Goal: Check status

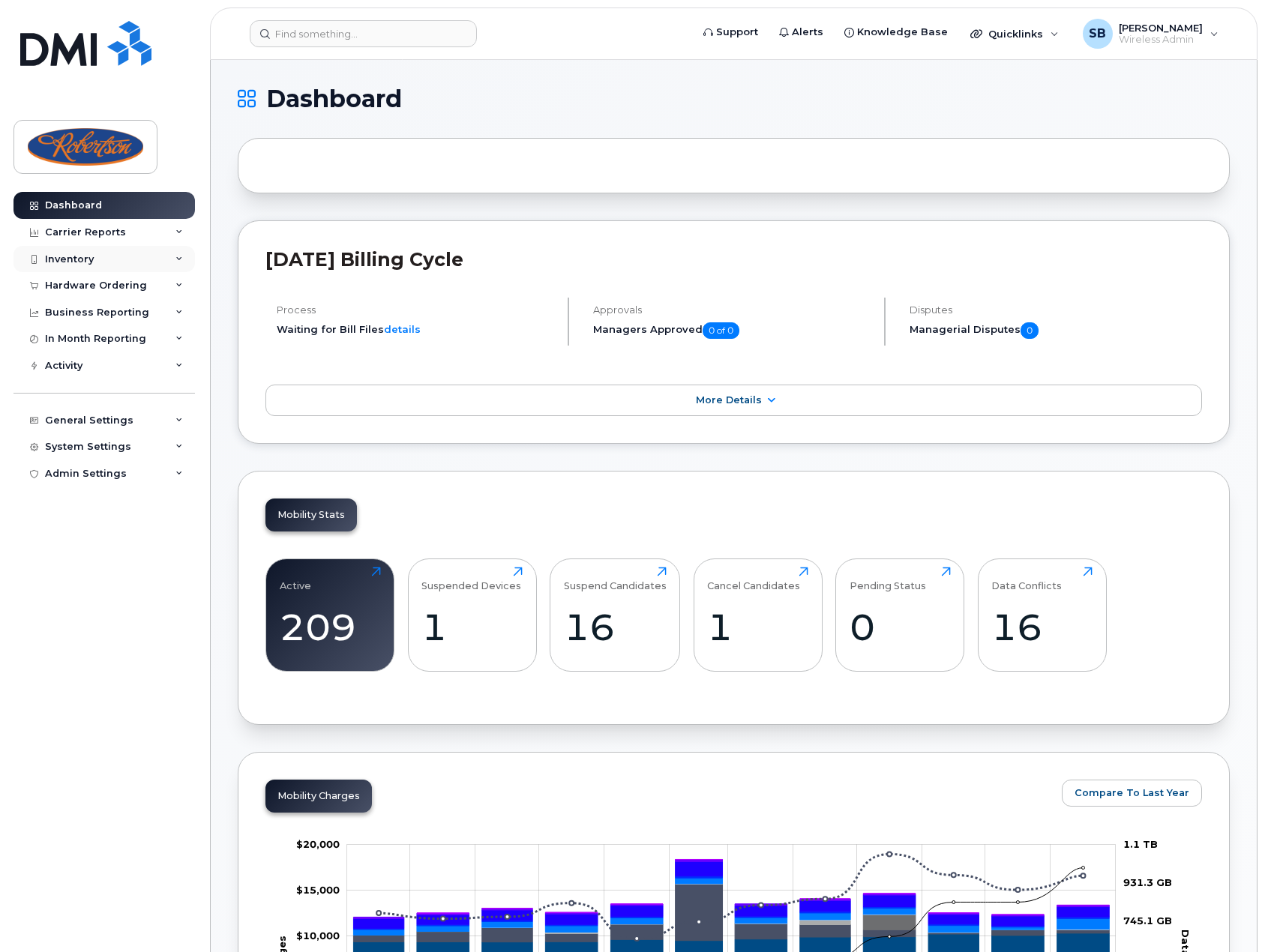
click at [77, 262] on div "Inventory" at bounding box center [69, 259] width 49 height 12
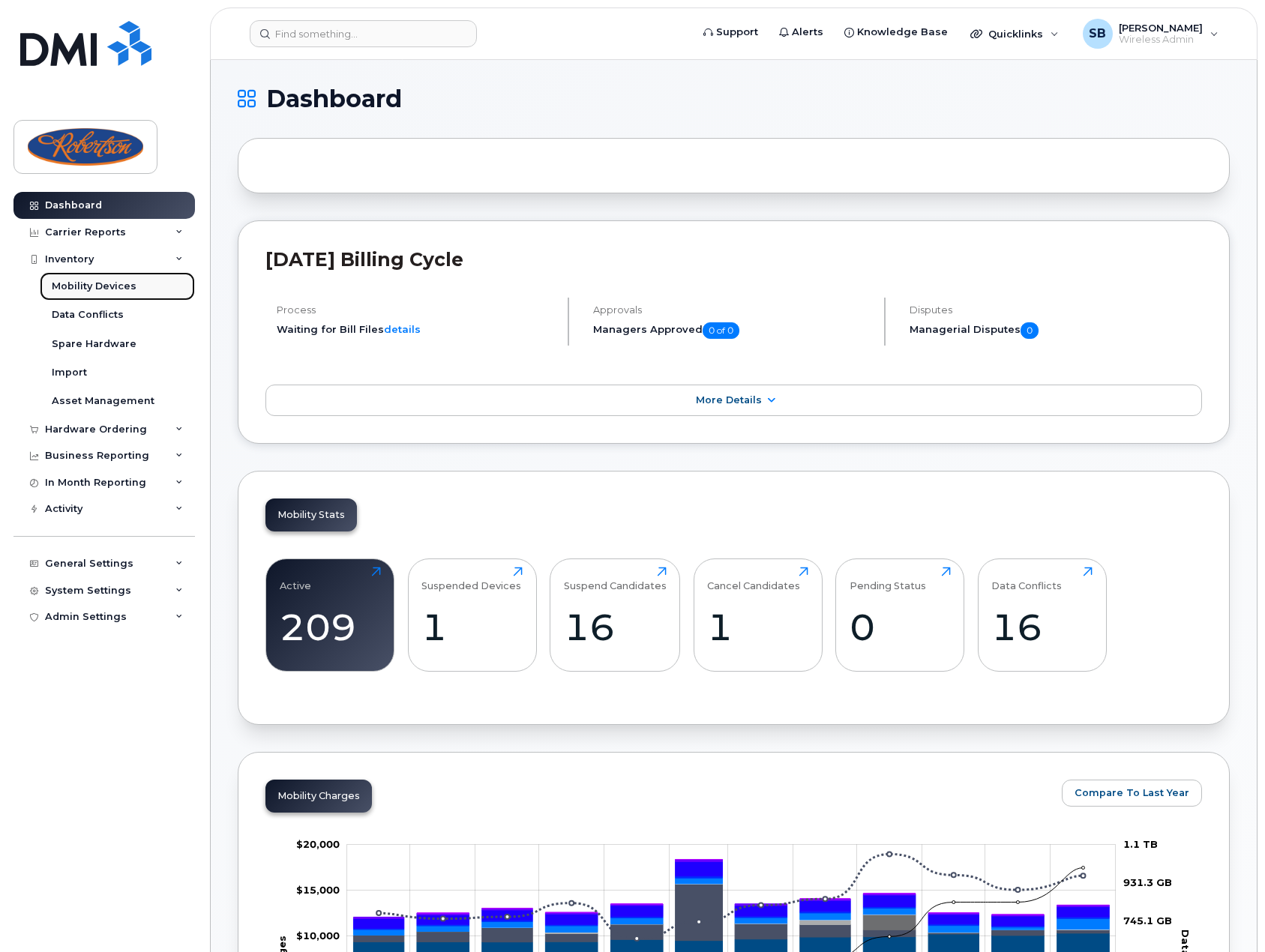
click at [71, 288] on div "Mobility Devices" at bounding box center [93, 286] width 84 height 14
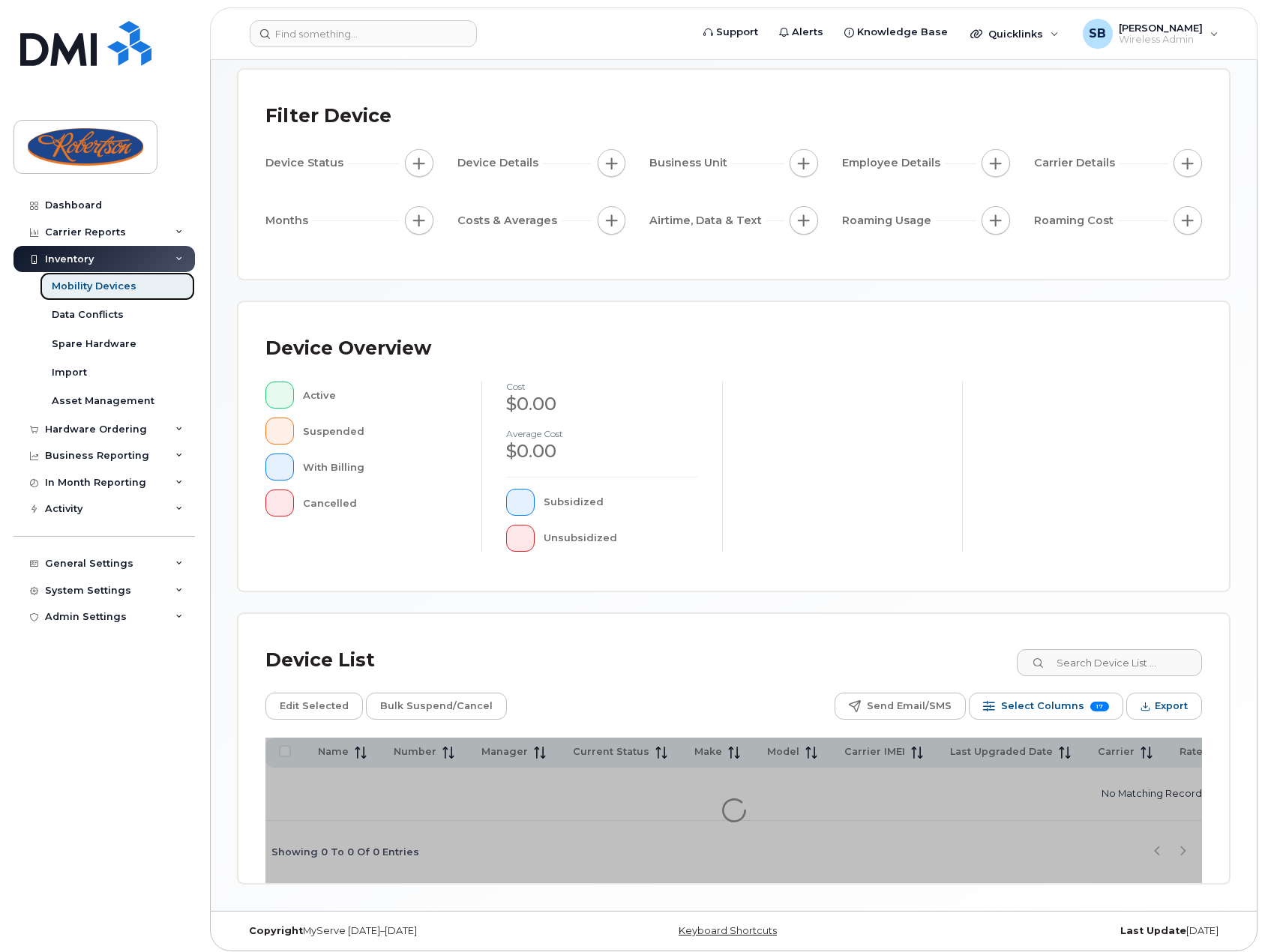
scroll to position [83, 0]
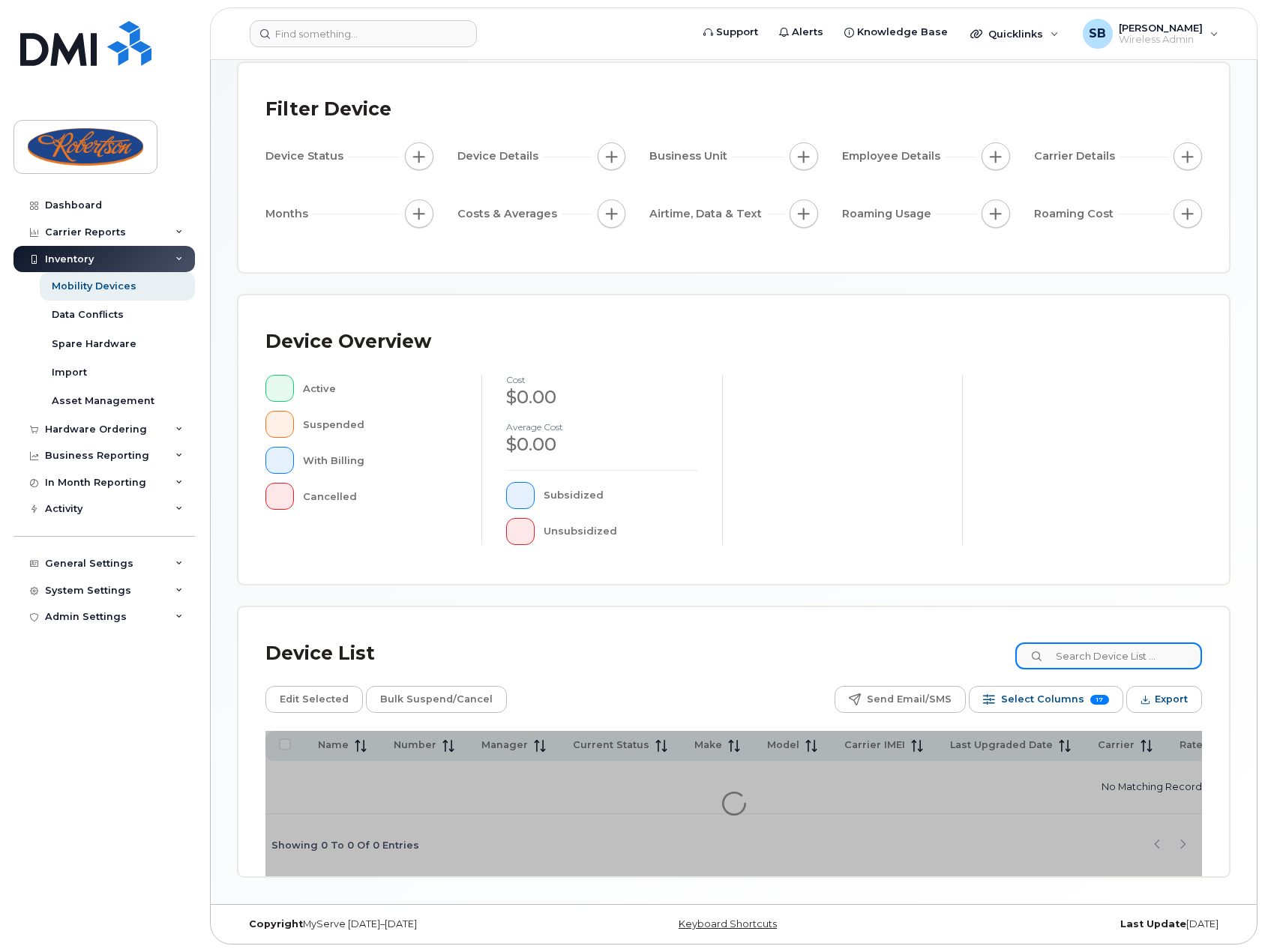
click at [1097, 642] on input at bounding box center [1109, 656] width 186 height 27
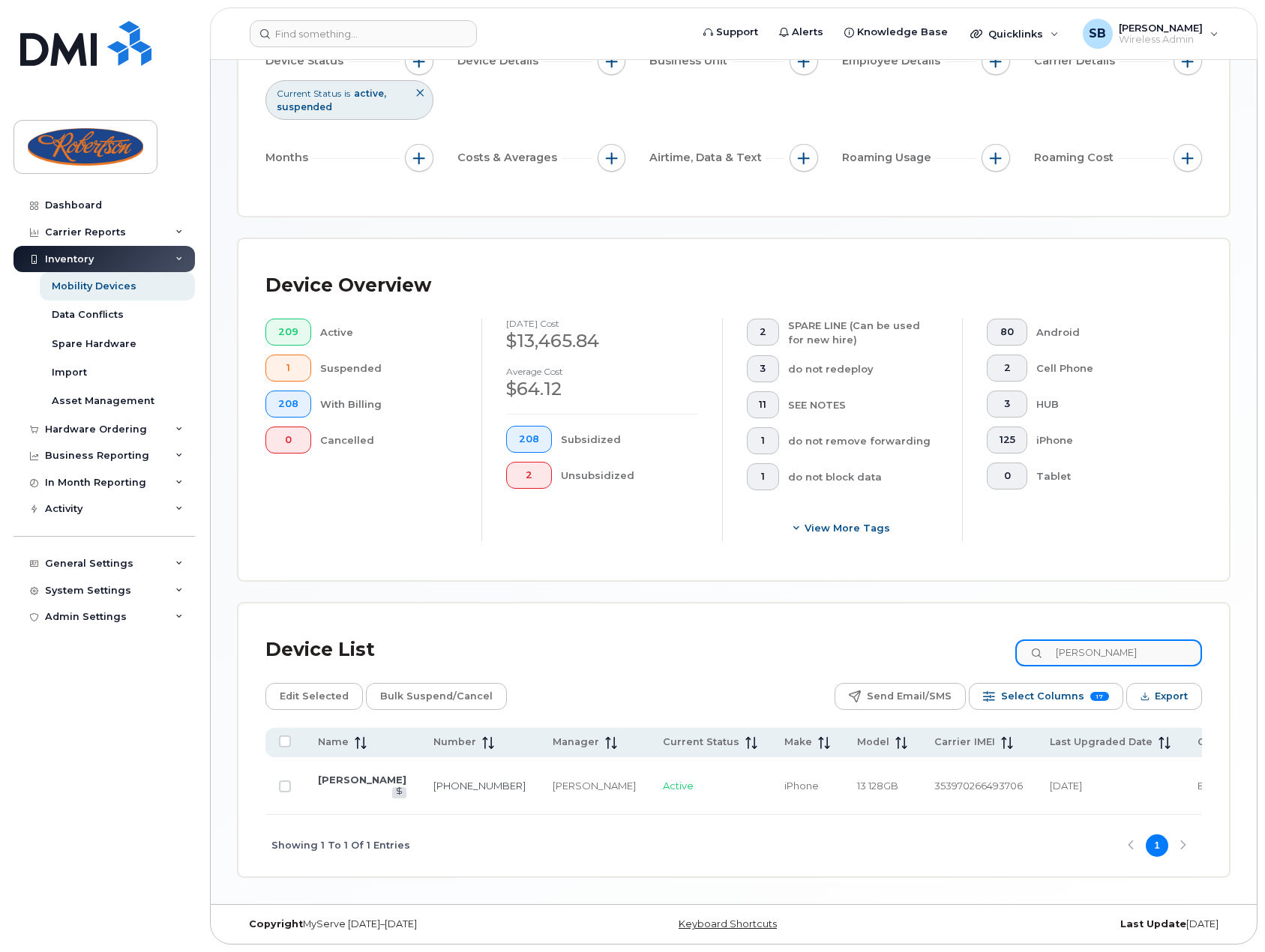
scroll to position [179, 0]
type input "nick"
click at [364, 785] on link "[PERSON_NAME]" at bounding box center [362, 779] width 88 height 12
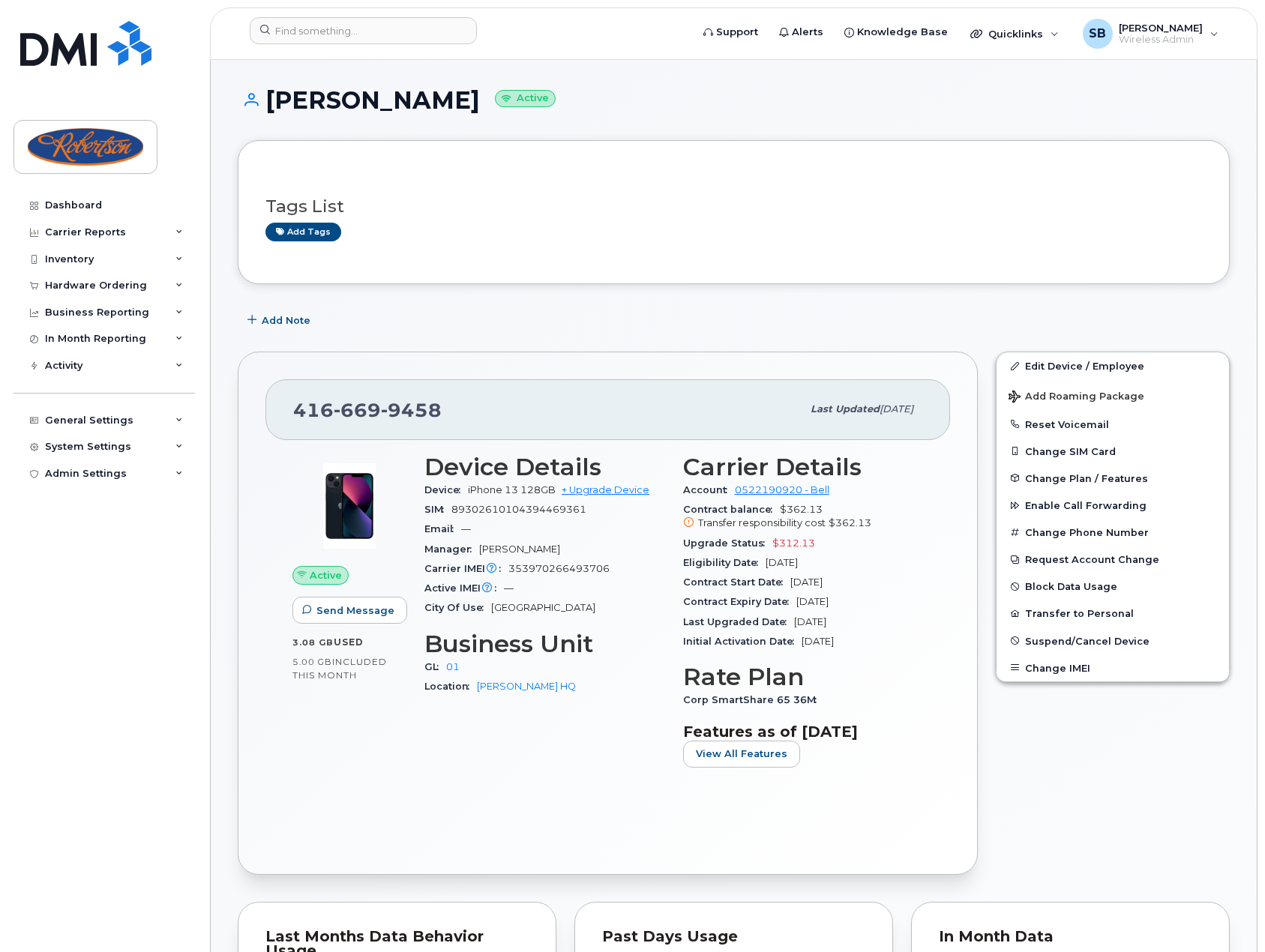
drag, startPoint x: 875, startPoint y: 600, endPoint x: 799, endPoint y: 601, distance: 76.0
click at [799, 601] on div "Contract Expiry Date [DATE]" at bounding box center [804, 602] width 241 height 19
click at [819, 608] on div "Contract Expiry Date [DATE]" at bounding box center [804, 602] width 241 height 19
drag, startPoint x: 683, startPoint y: 607, endPoint x: 863, endPoint y: 600, distance: 180.1
click at [863, 600] on div "Contract Expiry Date [DATE]" at bounding box center [804, 602] width 241 height 19
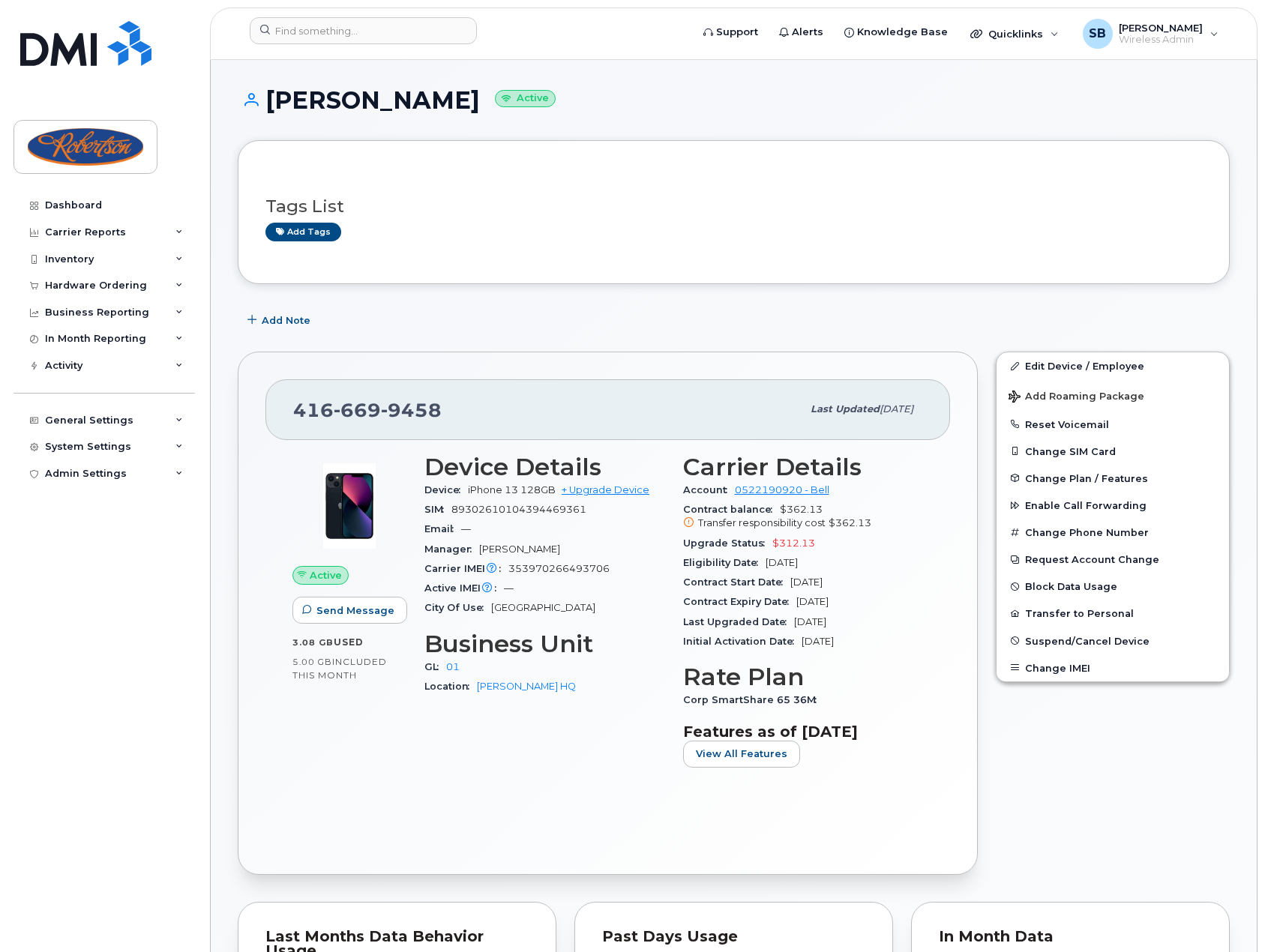
click at [875, 605] on div "Contract Expiry Date [DATE]" at bounding box center [804, 602] width 241 height 19
click at [859, 650] on div "Initial Activation Date [DATE]" at bounding box center [804, 641] width 241 height 19
